Goal: Task Accomplishment & Management: Manage account settings

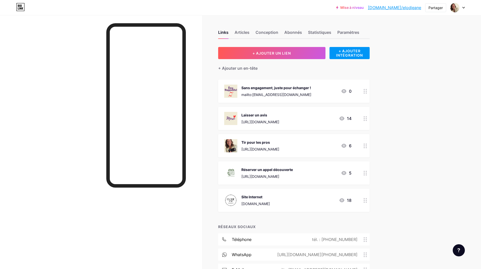
click at [367, 89] on icon at bounding box center [366, 91] width 4 height 5
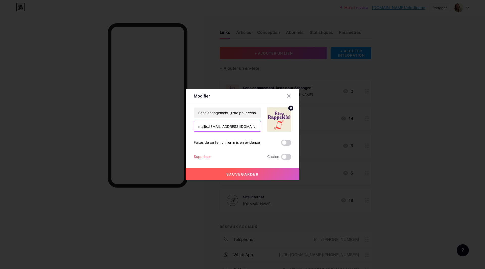
click at [244, 126] on input "mailto:[EMAIL_ADDRESS][DOMAIN_NAME]" at bounding box center [227, 126] width 67 height 10
drag, startPoint x: 247, startPoint y: 126, endPoint x: 177, endPoint y: 126, distance: 70.2
click at [177, 126] on div "Modifier Contenu YouTube Lisez des vidéos YouTube sans quitter votre page. AJOU…" at bounding box center [242, 134] width 485 height 269
paste input "[URL][DOMAIN_NAME]"
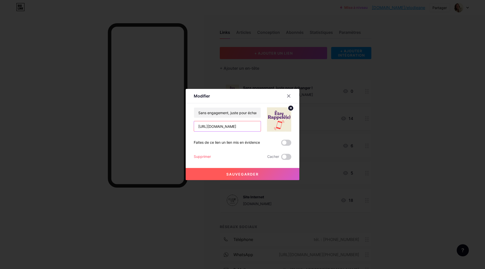
type input "[URL][DOMAIN_NAME]"
click at [233, 172] on button "Sauvegarder" at bounding box center [243, 174] width 114 height 12
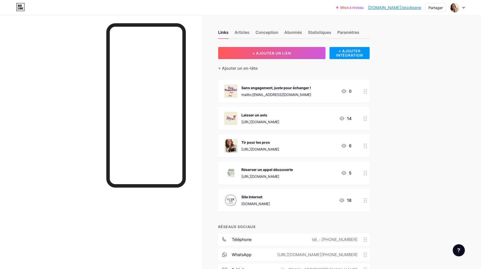
click at [416, 88] on div "Mise à niveau [DOMAIN_NAME]/[PERSON_NAME]... [DOMAIN_NAME]/elodieane Partager C…" at bounding box center [240, 158] width 481 height 316
click at [245, 88] on font "Sans engagement, juste pour échanger !" at bounding box center [277, 88] width 70 height 4
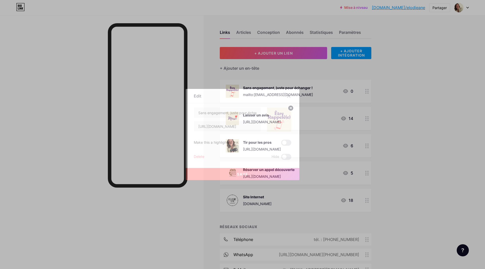
click at [245, 88] on div at bounding box center [242, 134] width 485 height 269
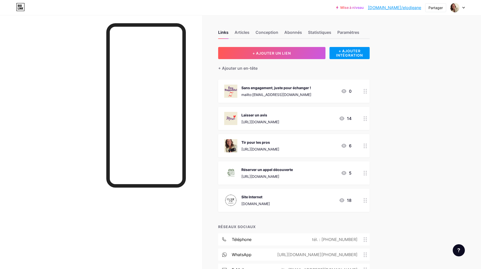
click at [369, 93] on div at bounding box center [365, 91] width 9 height 23
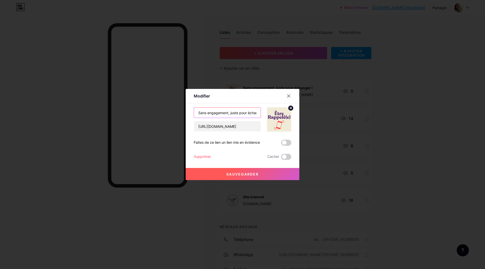
click at [211, 114] on input "Sans engagement, juste pour échanger!" at bounding box center [227, 113] width 67 height 10
drag, startPoint x: 199, startPoint y: 113, endPoint x: 278, endPoint y: 113, distance: 79.3
click at [278, 113] on div "Sans engagement, juste pour échanger! [URL][DOMAIN_NAME]" at bounding box center [243, 119] width 98 height 24
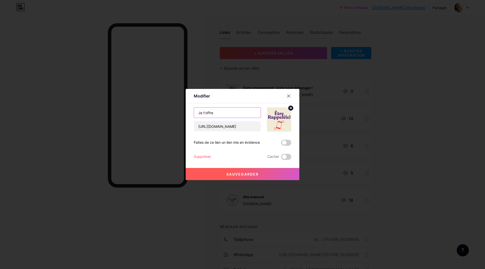
drag, startPoint x: 217, startPoint y: 115, endPoint x: 192, endPoint y: 116, distance: 25.1
click at [192, 116] on div "Modifier Contenu YouTube Lisez des vidéos YouTube sans quitter votre page. AJOU…" at bounding box center [243, 134] width 114 height 91
type input "Appel découverte offert - 20 min"
click at [229, 177] on button "Sauvegarder" at bounding box center [243, 174] width 114 height 12
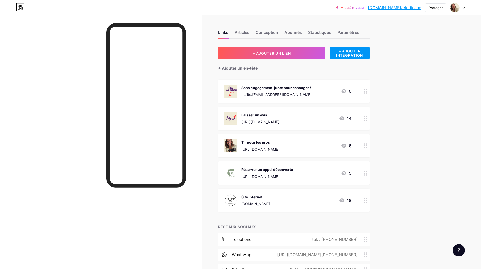
click at [367, 92] on icon at bounding box center [366, 91] width 4 height 5
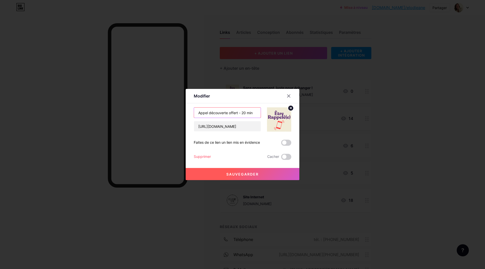
click at [232, 114] on input "Appel découverte offert - 20 min" at bounding box center [227, 113] width 67 height 10
drag, startPoint x: 229, startPoint y: 112, endPoint x: 239, endPoint y: 111, distance: 9.9
click at [239, 111] on input "Appel découverte offert - 20 min" at bounding box center [227, 113] width 67 height 10
type input "Appel découverte OFFERT - 20 min"
click at [388, 108] on div at bounding box center [242, 134] width 485 height 269
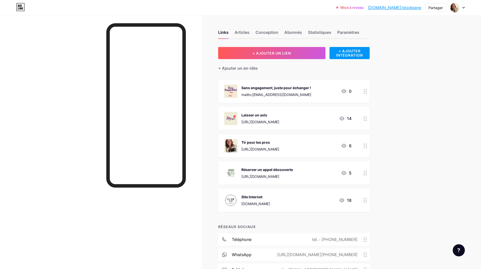
click at [367, 90] on icon at bounding box center [366, 91] width 4 height 5
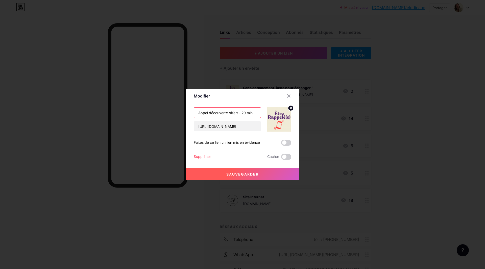
drag, startPoint x: 229, startPoint y: 113, endPoint x: 238, endPoint y: 113, distance: 9.1
click at [238, 113] on input "Appel découverte offert - 20 min" at bounding box center [227, 113] width 67 height 10
type input "Appel découverte OFFERT - 20 min"
click at [229, 175] on font "Sauvegarder" at bounding box center [242, 174] width 32 height 4
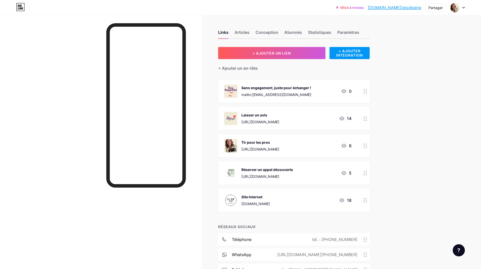
click at [429, 108] on div "Mise à niveau [DOMAIN_NAME]/[PERSON_NAME]... [DOMAIN_NAME]/elodieane Partager C…" at bounding box center [240, 158] width 481 height 316
click at [367, 146] on circle at bounding box center [366, 145] width 1 height 1
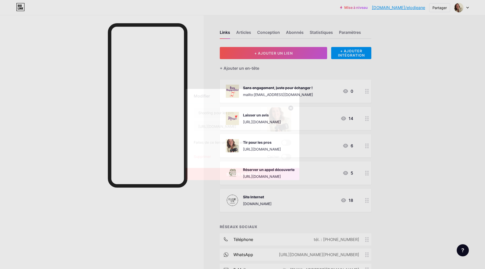
click at [204, 156] on font "Supprimer" at bounding box center [202, 156] width 17 height 4
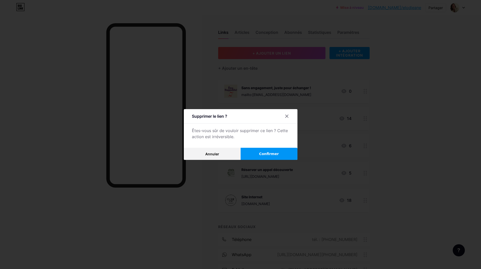
click at [265, 150] on button "Confirmer" at bounding box center [269, 154] width 57 height 12
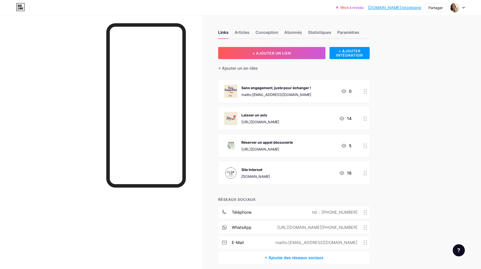
click at [365, 145] on circle at bounding box center [364, 145] width 1 height 1
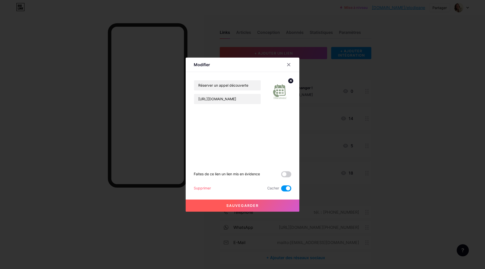
click at [205, 189] on font "Supprimer" at bounding box center [202, 188] width 17 height 4
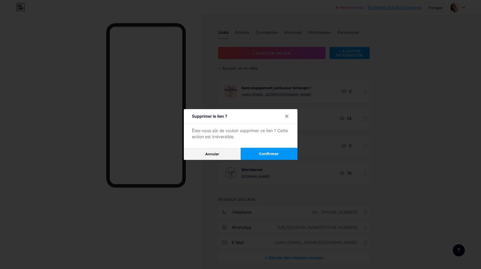
click at [273, 155] on font "Confirmer" at bounding box center [269, 154] width 20 height 4
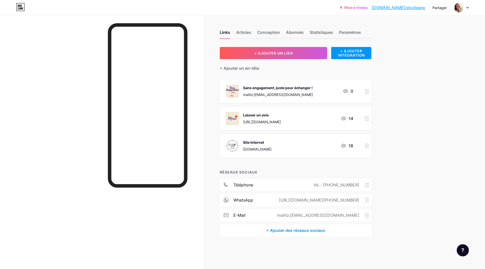
click at [145, 205] on div at bounding box center [148, 153] width 80 height 261
